Goal: Task Accomplishment & Management: Complete application form

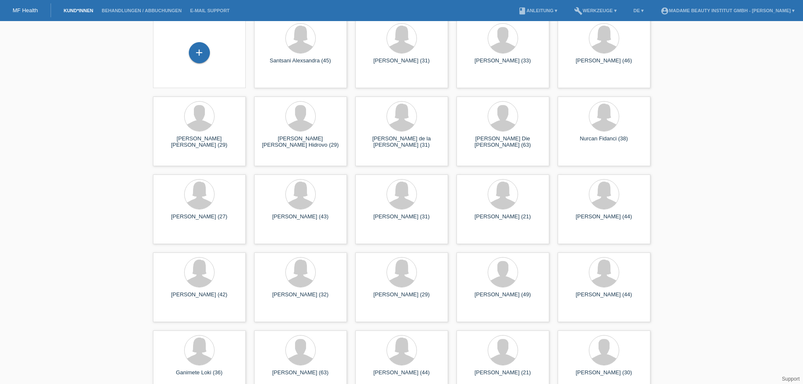
scroll to position [26, 0]
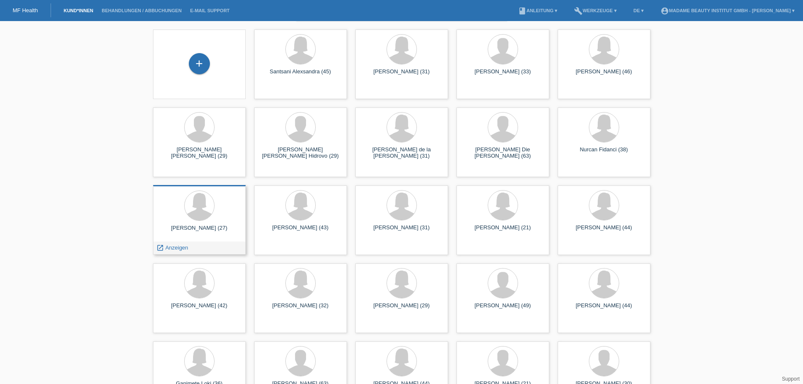
click at [227, 232] on div "[PERSON_NAME] (27)" at bounding box center [199, 231] width 79 height 13
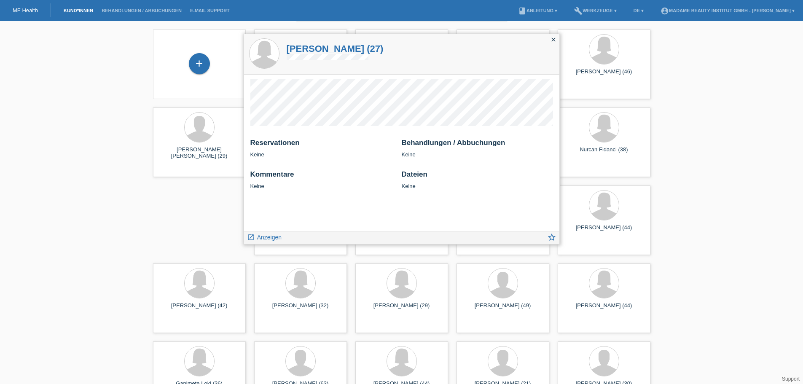
click at [554, 40] on icon "close" at bounding box center [553, 39] width 7 height 7
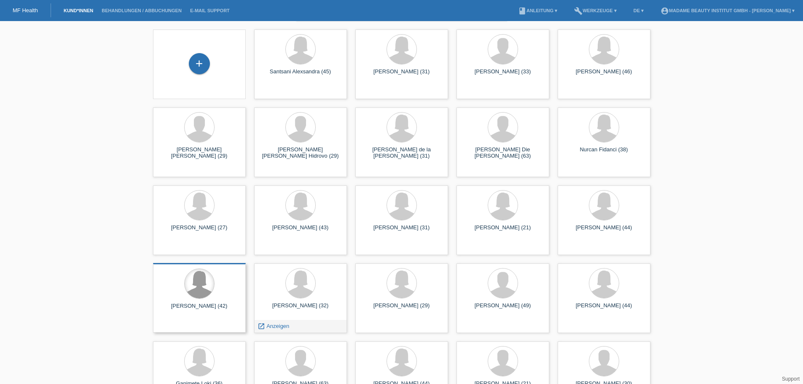
click at [203, 288] on div at bounding box center [200, 284] width 30 height 30
click at [192, 281] on div at bounding box center [200, 284] width 30 height 30
click at [182, 323] on span "Anzeigen" at bounding box center [176, 326] width 23 height 6
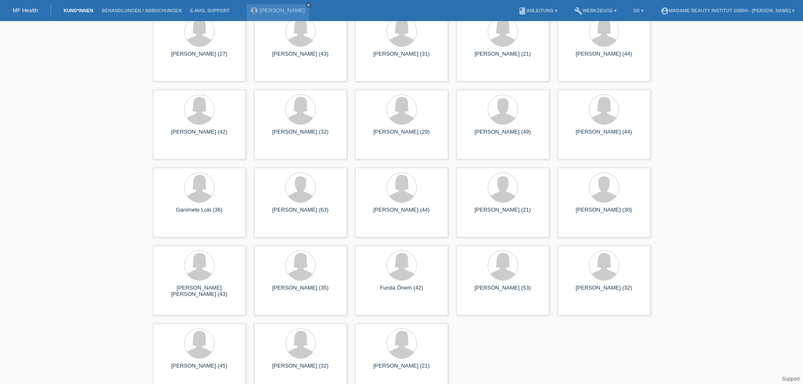
scroll to position [213, 0]
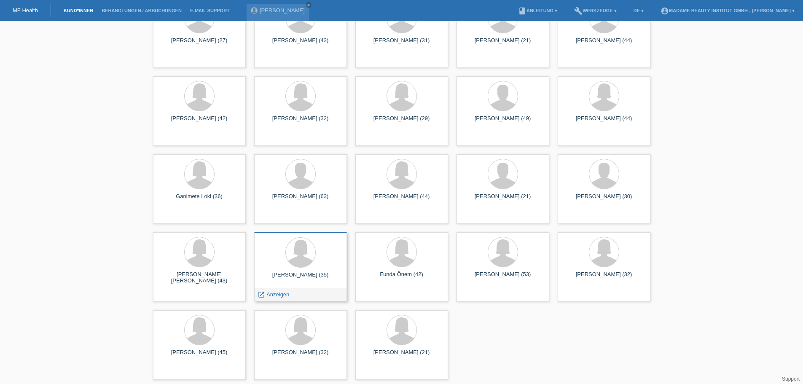
click at [286, 262] on div at bounding box center [300, 253] width 79 height 32
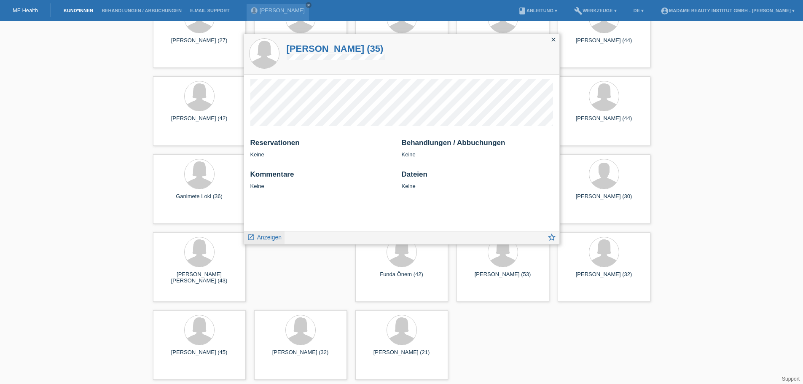
click at [271, 237] on span "Anzeigen" at bounding box center [269, 237] width 24 height 7
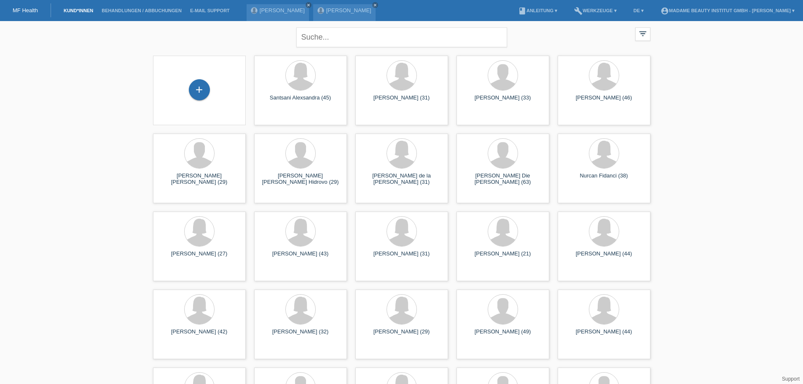
click at [366, 2] on div "[PERSON_NAME] close [PERSON_NAME] close" at bounding box center [313, 10] width 133 height 21
click at [364, 3] on div "[PERSON_NAME] close [PERSON_NAME] close" at bounding box center [313, 10] width 133 height 21
click at [373, 3] on icon "close" at bounding box center [375, 5] width 4 height 4
click at [307, 3] on icon "close" at bounding box center [309, 5] width 4 height 4
click at [208, 83] on div "+" at bounding box center [199, 90] width 79 height 22
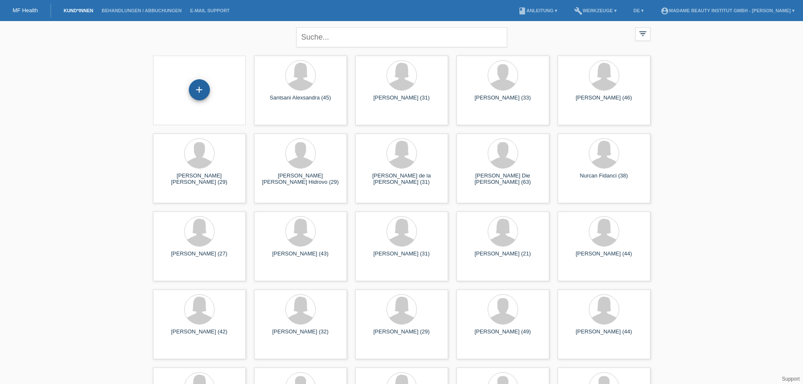
click at [205, 89] on div "+" at bounding box center [199, 90] width 20 height 14
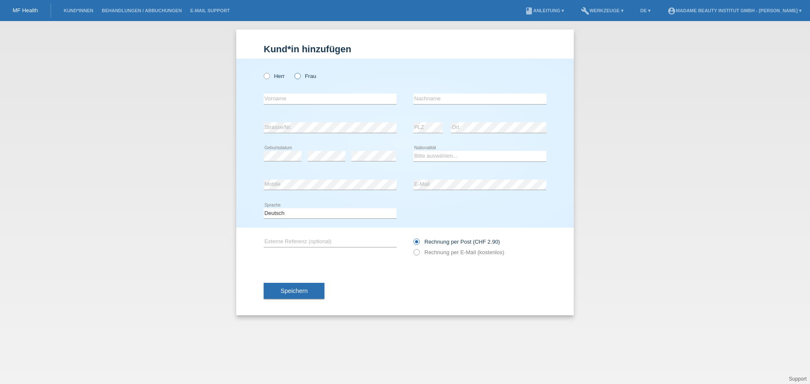
click at [293, 72] on icon at bounding box center [293, 72] width 0 height 0
click at [297, 77] on input "Frau" at bounding box center [296, 75] width 5 height 5
radio input "true"
click at [303, 97] on input "text" at bounding box center [330, 99] width 133 height 11
click at [467, 100] on input "text" at bounding box center [479, 99] width 133 height 11
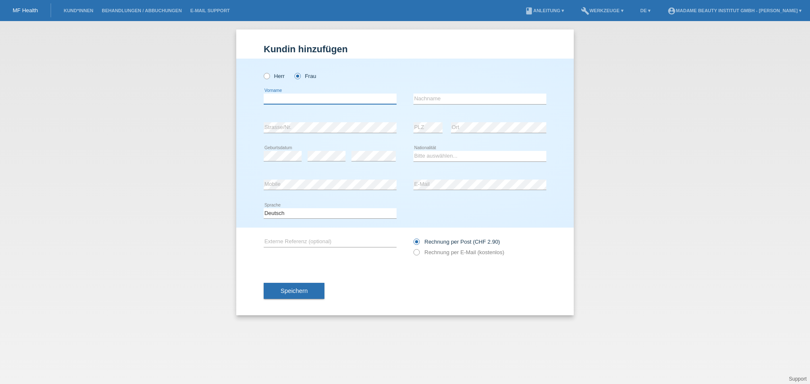
click at [272, 101] on input "text" at bounding box center [330, 99] width 133 height 11
drag, startPoint x: 809, startPoint y: 404, endPoint x: 429, endPoint y: 97, distance: 488.3
click at [429, 97] on input "text" at bounding box center [479, 99] width 133 height 11
click at [293, 99] on input "Ekateryna" at bounding box center [330, 99] width 133 height 11
type input "E"
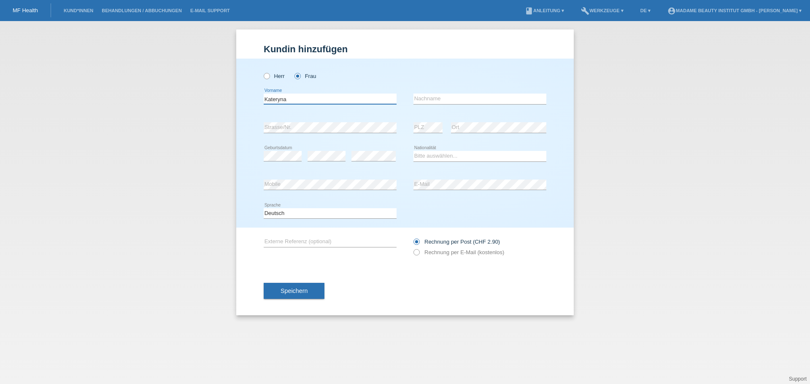
type input "Kateryna"
click at [445, 101] on input "text" at bounding box center [479, 99] width 133 height 11
type input "Bulanova"
click at [426, 151] on select "Bitte auswählen... Schweiz Deutschland Liechtenstein Österreich ------------ Af…" at bounding box center [479, 156] width 133 height 10
click at [434, 156] on select "Bitte auswählen... Schweiz Deutschland Liechtenstein Österreich ------------ Af…" at bounding box center [479, 156] width 133 height 10
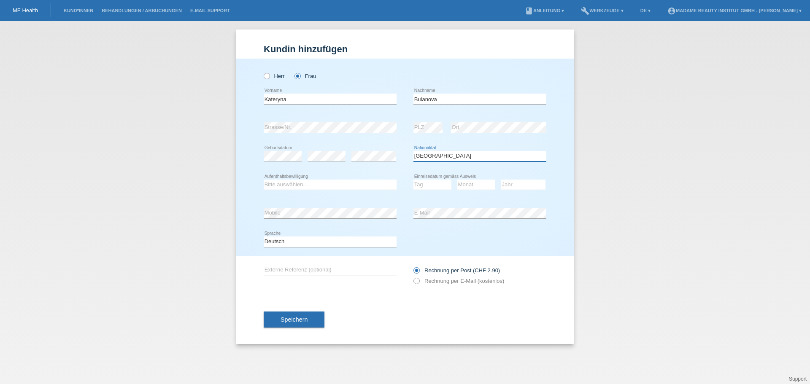
drag, startPoint x: 465, startPoint y: 153, endPoint x: 438, endPoint y: 147, distance: 27.2
click at [438, 147] on div "Bitte auswählen... Schweiz Deutschland Liechtenstein Österreich ------------ Af…" at bounding box center [479, 156] width 133 height 29
select select "UA"
click at [448, 153] on select "Bitte auswählen... Schweiz Deutschland Liechtenstein Österreich ------------ Af…" at bounding box center [479, 156] width 133 height 10
click at [305, 188] on select "Bitte auswählen... C B B - Flüchtlingsstatus Andere" at bounding box center [330, 185] width 133 height 10
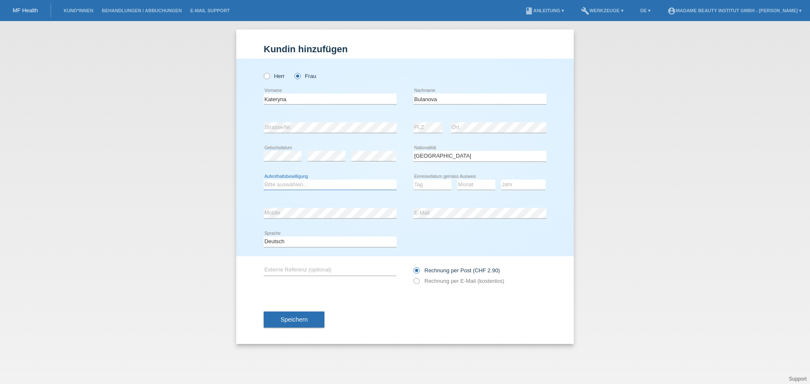
click at [296, 182] on select "Bitte auswählen... C B B - Flüchtlingsstatus Andere" at bounding box center [330, 185] width 133 height 10
click at [303, 180] on select "Bitte auswählen... C B B - Flüchtlingsstatus Andere" at bounding box center [330, 185] width 133 height 10
select select "O"
click at [264, 180] on select "Bitte auswählen... C B B - Flüchtlingsstatus Andere" at bounding box center [330, 185] width 133 height 10
click at [426, 183] on select "Tag 01 02 03 04 05 06 07 08 09 10 11" at bounding box center [432, 185] width 38 height 10
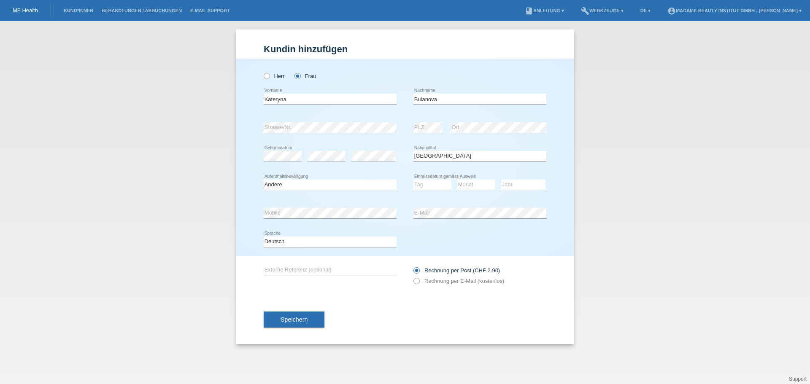
click at [412, 159] on div "error Geburtsdatum error error Bitte auswählen..." at bounding box center [405, 156] width 283 height 29
click at [435, 183] on select "Tag 01 02 03 04 05 06 07 08 09 10 11" at bounding box center [432, 185] width 38 height 10
select select "14"
click at [413, 180] on select "Tag 01 02 03 04 05 06 07 08 09 10 11" at bounding box center [432, 185] width 38 height 10
click at [476, 186] on select "Monat 01 02 03 04 05 06 07 08 09 10 11" at bounding box center [476, 185] width 38 height 10
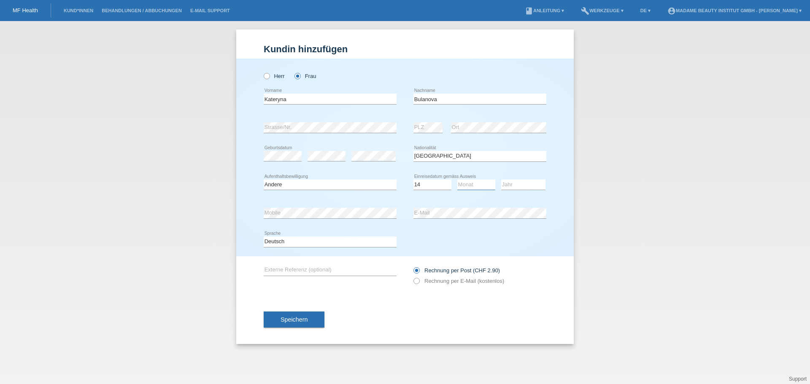
select select "04"
click at [457, 180] on select "Monat 01 02 03 04 05 06 07 08 09 10 11" at bounding box center [476, 185] width 38 height 10
click at [512, 183] on select "Jahr 2025 2024 2023 2022 2021 2020 2019 2018 2017 2016 2015 2014 2013 2012 2011…" at bounding box center [523, 185] width 44 height 10
select select "2022"
click at [501, 180] on select "Jahr 2025 2024 2023 2022 2021 2020 2019 2018 2017 2016 2015 2014 2013 2012 2011…" at bounding box center [523, 185] width 44 height 10
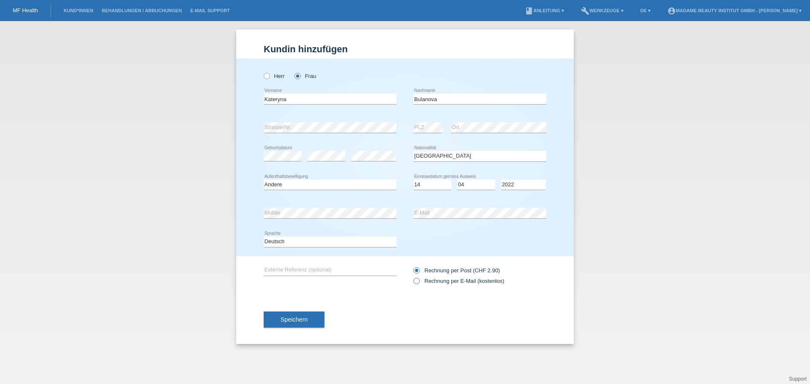
click at [436, 281] on label "Rechnung per E-Mail (kostenlos)" at bounding box center [458, 281] width 91 height 6
click at [419, 281] on input "Rechnung per E-Mail (kostenlos)" at bounding box center [415, 283] width 5 height 11
radio input "true"
click at [296, 322] on span "Speichern" at bounding box center [293, 319] width 27 height 7
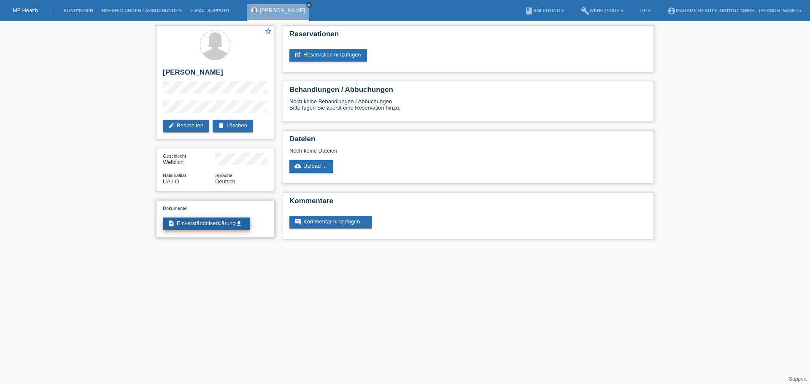
click at [240, 224] on icon "get_app" at bounding box center [238, 223] width 7 height 7
click at [200, 223] on link "description Einverständniserklärung get_app" at bounding box center [206, 224] width 87 height 13
click at [328, 51] on link "post_add Reservation hinzufügen" at bounding box center [328, 55] width 78 height 13
drag, startPoint x: 248, startPoint y: 223, endPoint x: 190, endPoint y: 278, distance: 80.3
click at [190, 248] on html "MF Health Kund*innen Behandlungen / Abbuchungen E-Mail Support Kateryna Bulanov…" at bounding box center [405, 124] width 810 height 248
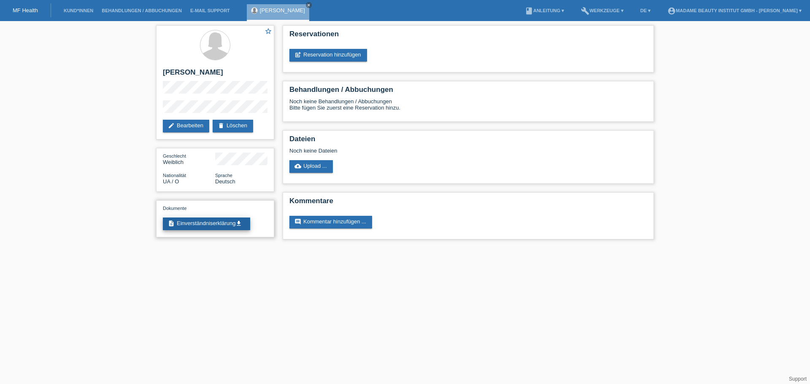
click at [239, 223] on icon "get_app" at bounding box center [238, 223] width 7 height 7
click at [341, 56] on link "post_add Reservation hinzufügen" at bounding box center [328, 55] width 78 height 13
click at [340, 51] on link "post_add Reservation hinzufügen" at bounding box center [328, 55] width 78 height 13
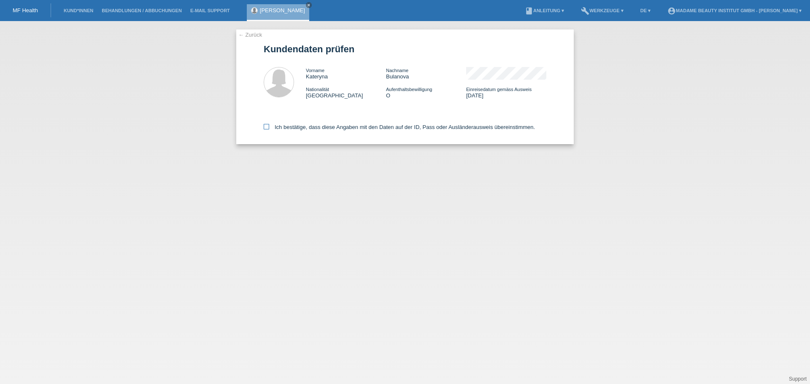
click at [266, 129] on icon at bounding box center [266, 126] width 5 height 5
click at [266, 129] on input "Ich bestätige, dass diese Angaben mit den Daten auf der ID, Pass oder Ausländer…" at bounding box center [266, 126] width 5 height 5
checkbox input "true"
click at [267, 128] on icon at bounding box center [266, 126] width 5 height 5
click at [267, 128] on input "Ich bestätige, dass diese Angaben mit den Daten auf der ID, Pass oder Ausländer…" at bounding box center [266, 126] width 5 height 5
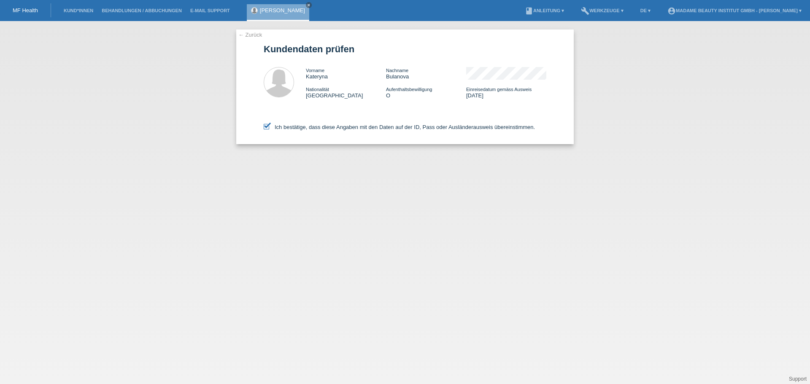
checkbox input "false"
click at [267, 125] on icon at bounding box center [266, 126] width 5 height 5
